Goal: Task Accomplishment & Management: Use online tool/utility

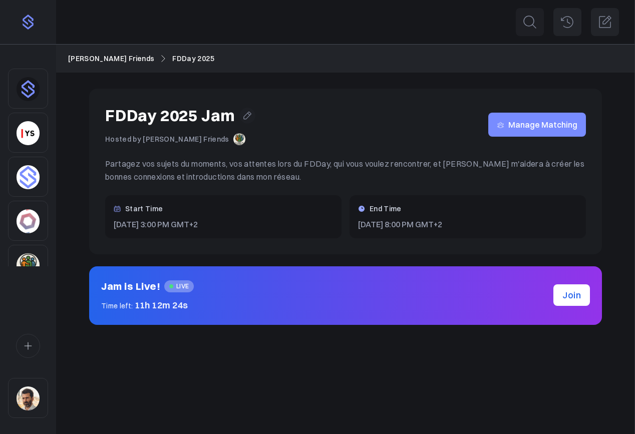
click at [545, 125] on span "Manage Matching" at bounding box center [543, 125] width 69 height 0
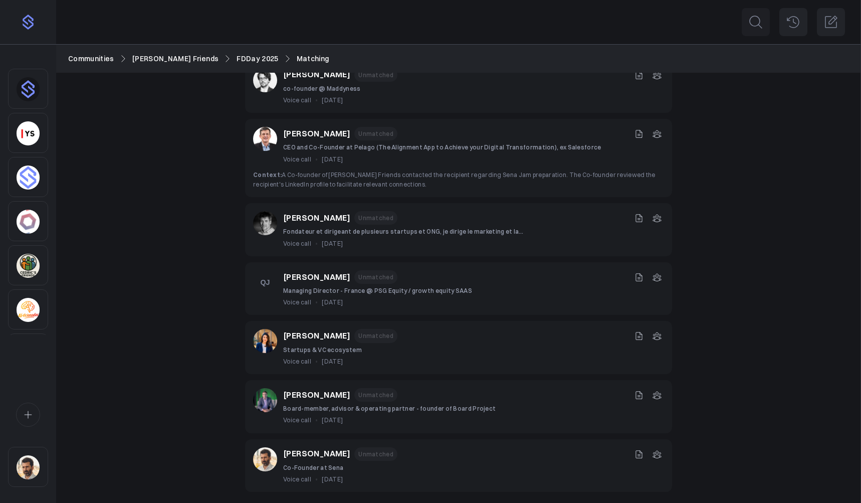
scroll to position [112, 0]
click at [187, 286] on div "Participant Matching All Participants All 7 Matched 0 Unmatched 7 [PERSON_NAME]…" at bounding box center [458, 232] width 805 height 542
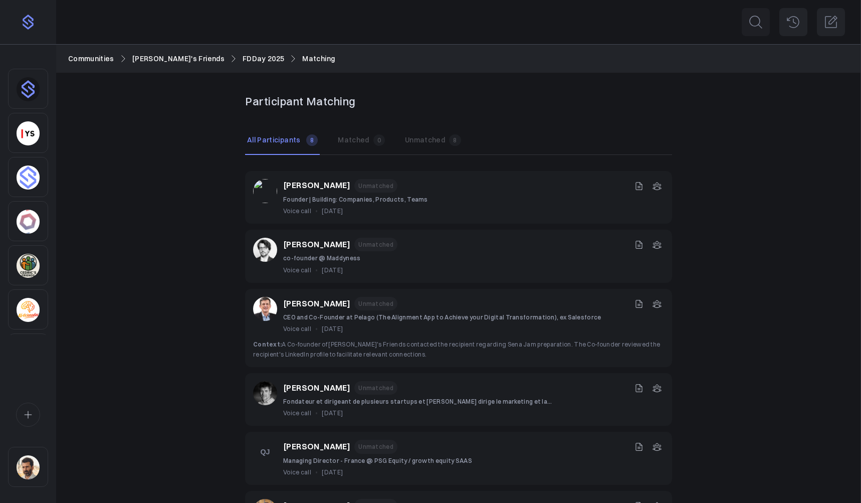
click at [312, 186] on p "[PERSON_NAME]" at bounding box center [316, 185] width 67 height 13
click at [301, 244] on p "[PERSON_NAME]" at bounding box center [316, 244] width 67 height 13
click at [300, 304] on p "[PERSON_NAME]" at bounding box center [316, 303] width 67 height 13
click at [342, 390] on p "[PERSON_NAME]" at bounding box center [316, 387] width 67 height 13
click at [310, 445] on p "[PERSON_NAME]" at bounding box center [316, 446] width 67 height 13
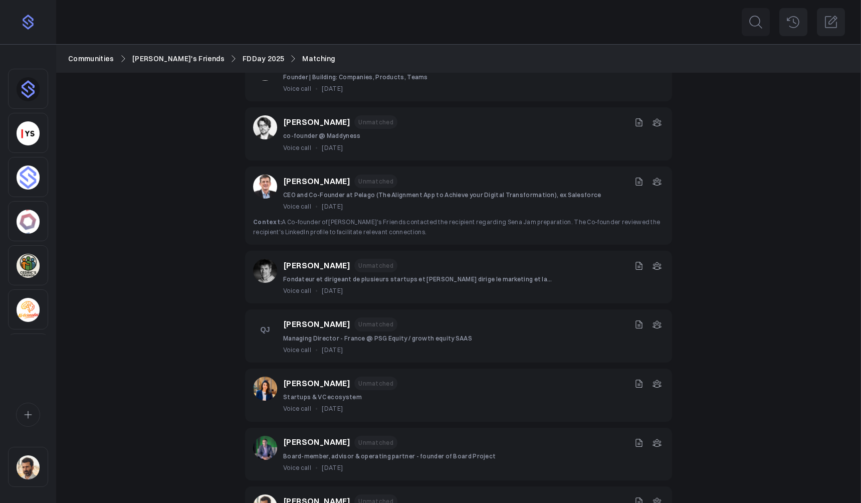
scroll to position [121, 0]
click at [317, 381] on p "[PERSON_NAME]" at bounding box center [316, 384] width 67 height 13
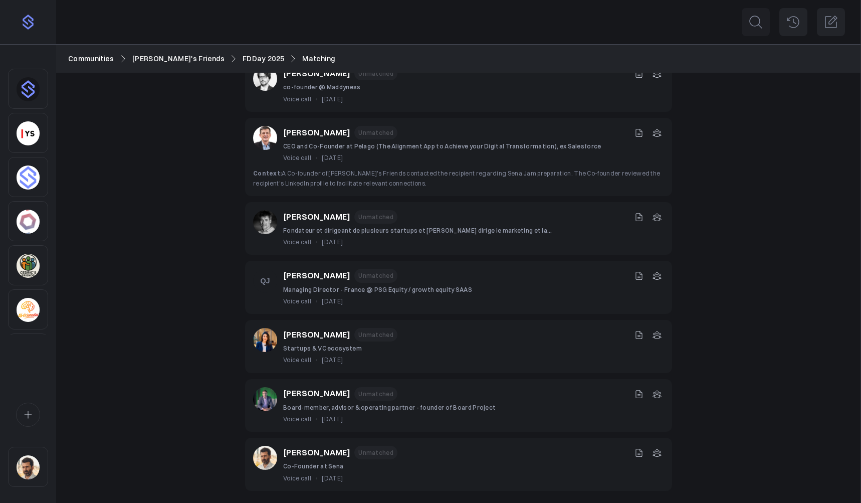
click at [327, 391] on p "[PERSON_NAME]" at bounding box center [316, 393] width 67 height 13
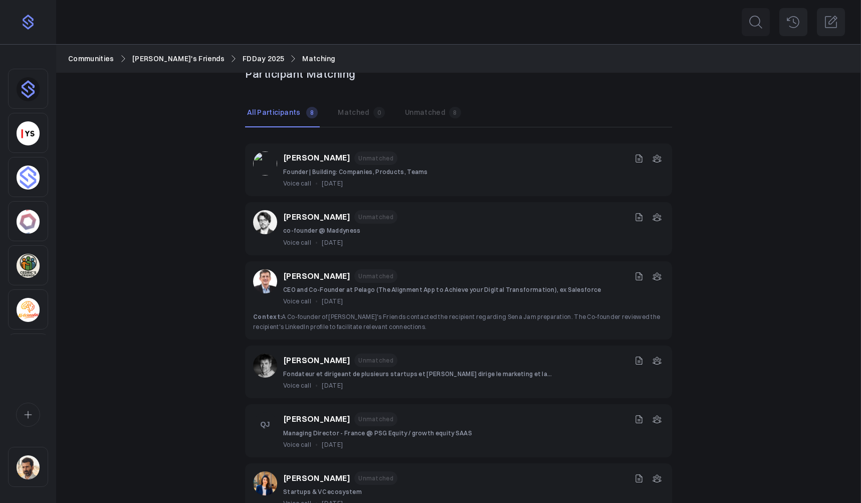
scroll to position [22, 0]
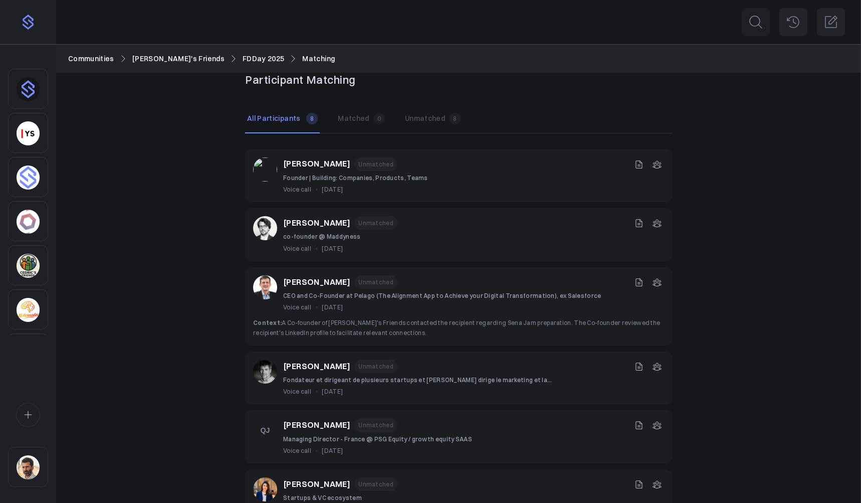
click at [315, 165] on p "[PERSON_NAME]" at bounding box center [316, 163] width 67 height 13
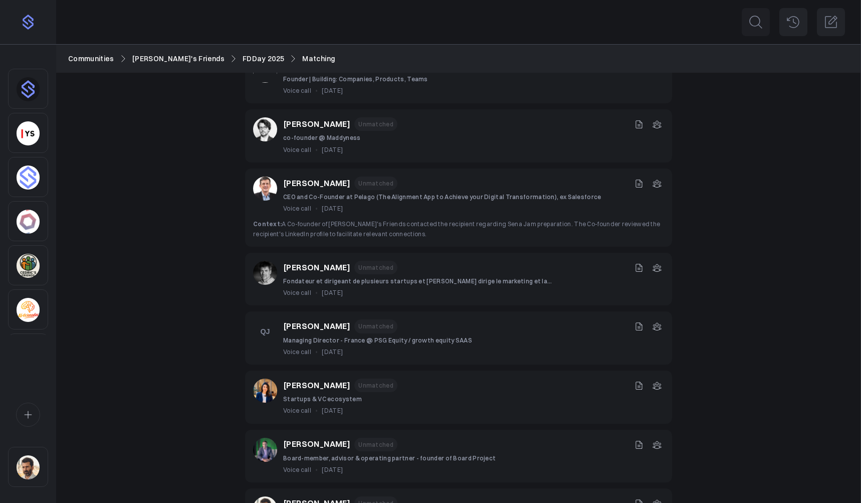
scroll to position [171, 0]
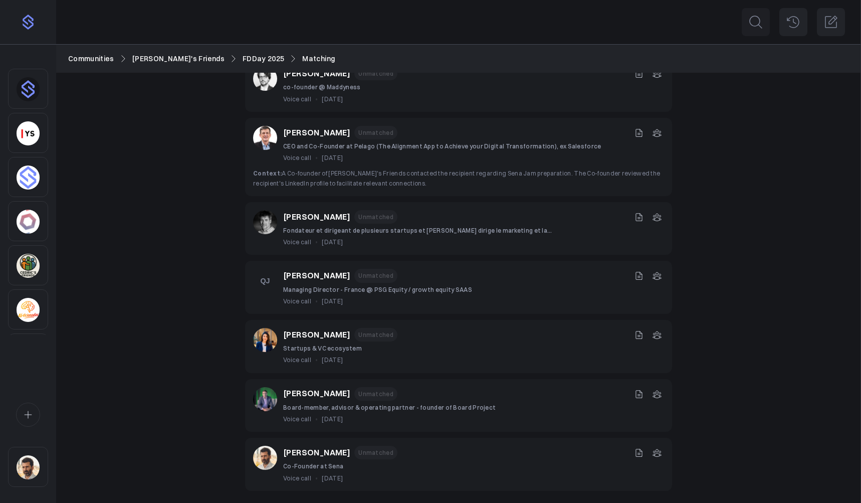
click at [195, 348] on div "Participant Matching All Participants All 8 Matched 0 Unmatched 8 [PERSON_NAME]…" at bounding box center [458, 202] width 805 height 601
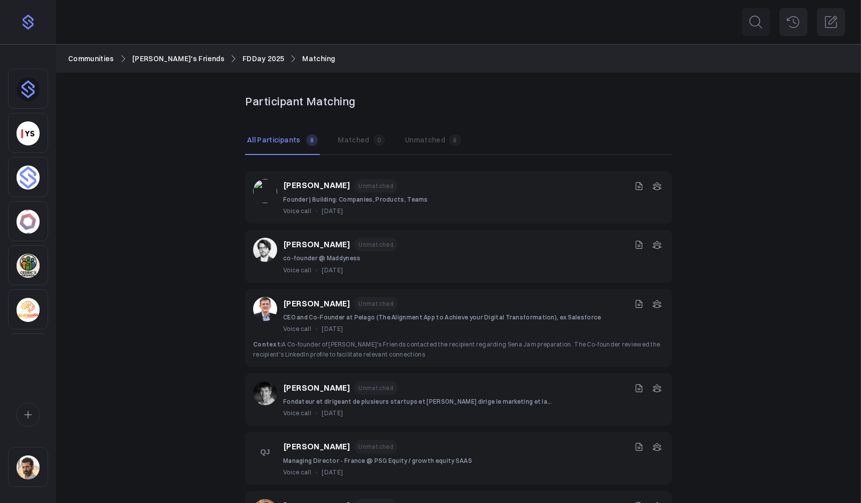
click at [295, 249] on p "[PERSON_NAME]" at bounding box center [316, 244] width 67 height 13
click at [298, 297] on p "[PERSON_NAME]" at bounding box center [316, 303] width 67 height 13
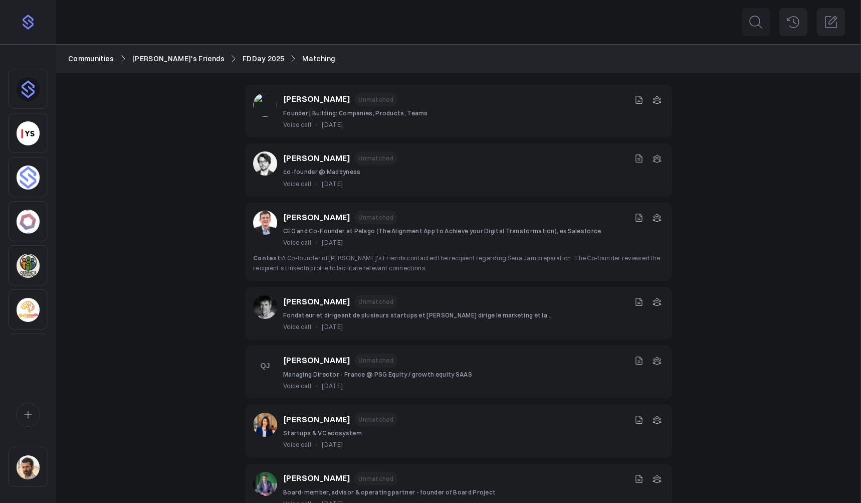
scroll to position [118, 0]
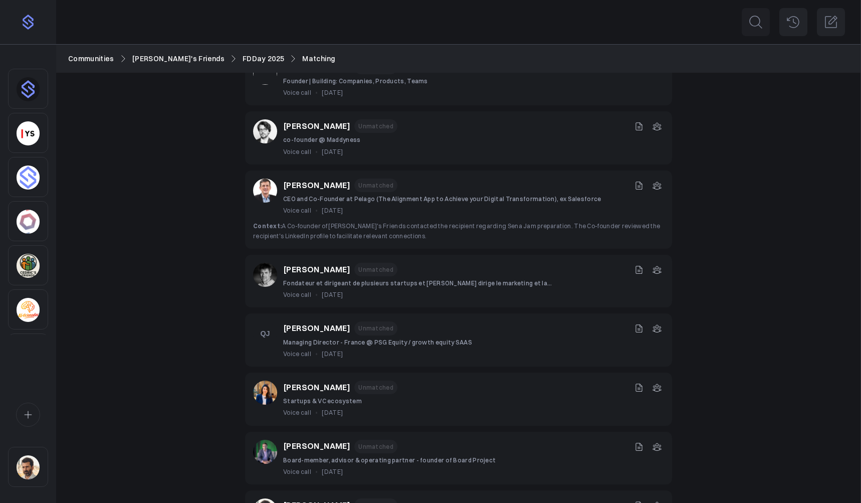
click at [319, 267] on p "[PERSON_NAME]" at bounding box center [316, 269] width 67 height 13
click at [322, 185] on p "[PERSON_NAME]" at bounding box center [316, 185] width 67 height 13
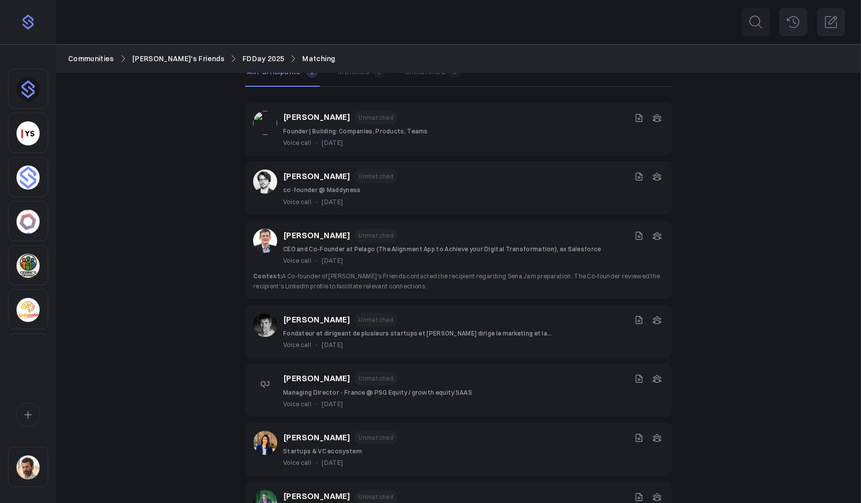
scroll to position [67, 0]
drag, startPoint x: 113, startPoint y: 133, endPoint x: 50, endPoint y: 117, distance: 65.0
click at [113, 133] on div "Participant Matching All Participants All 8 Matched 0 Unmatched 8 [PERSON_NAME]…" at bounding box center [458, 306] width 805 height 601
